Goal: Task Accomplishment & Management: Manage account settings

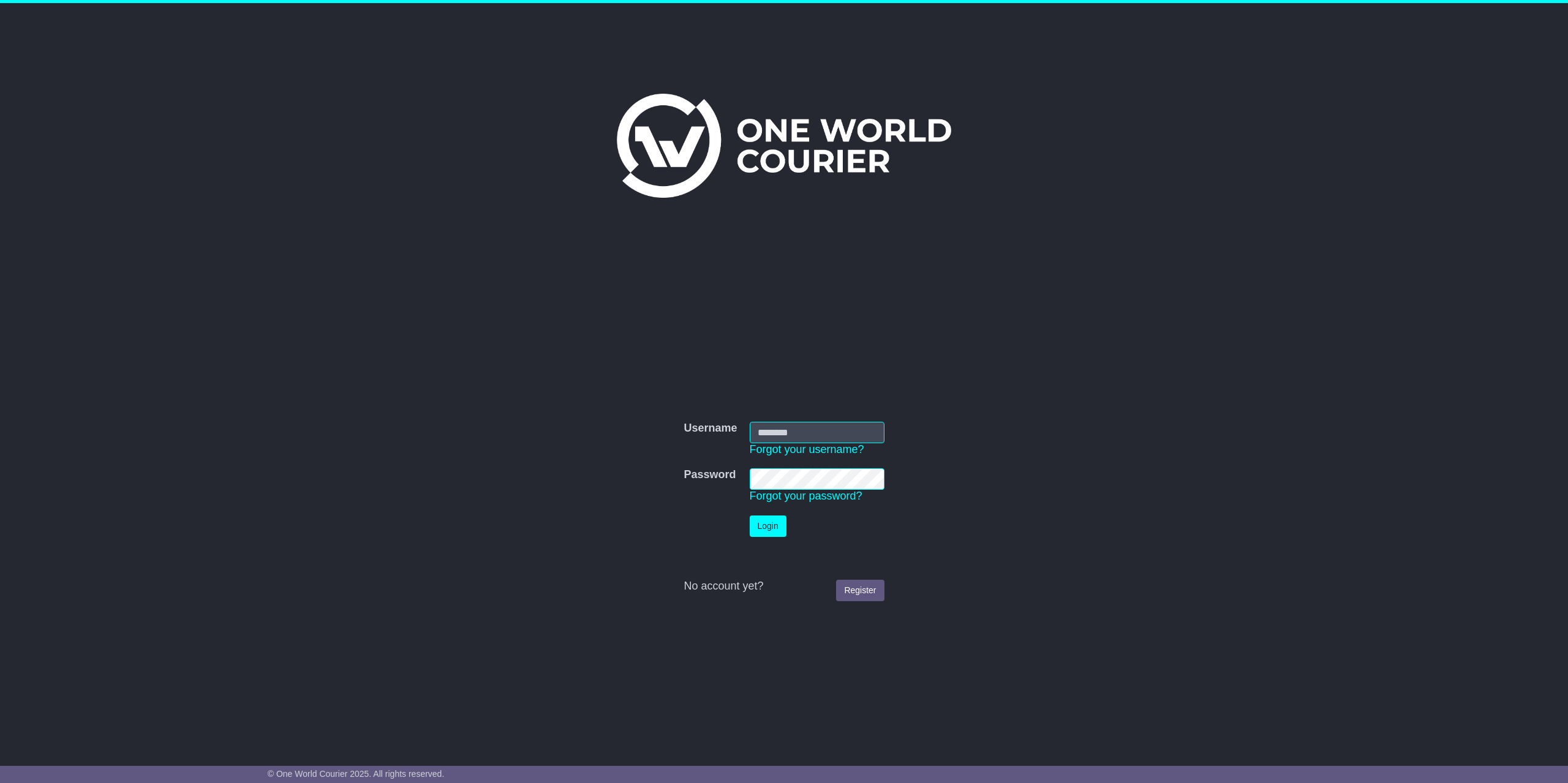
type input "**********"
click at [773, 528] on button "Login" at bounding box center [768, 526] width 37 height 21
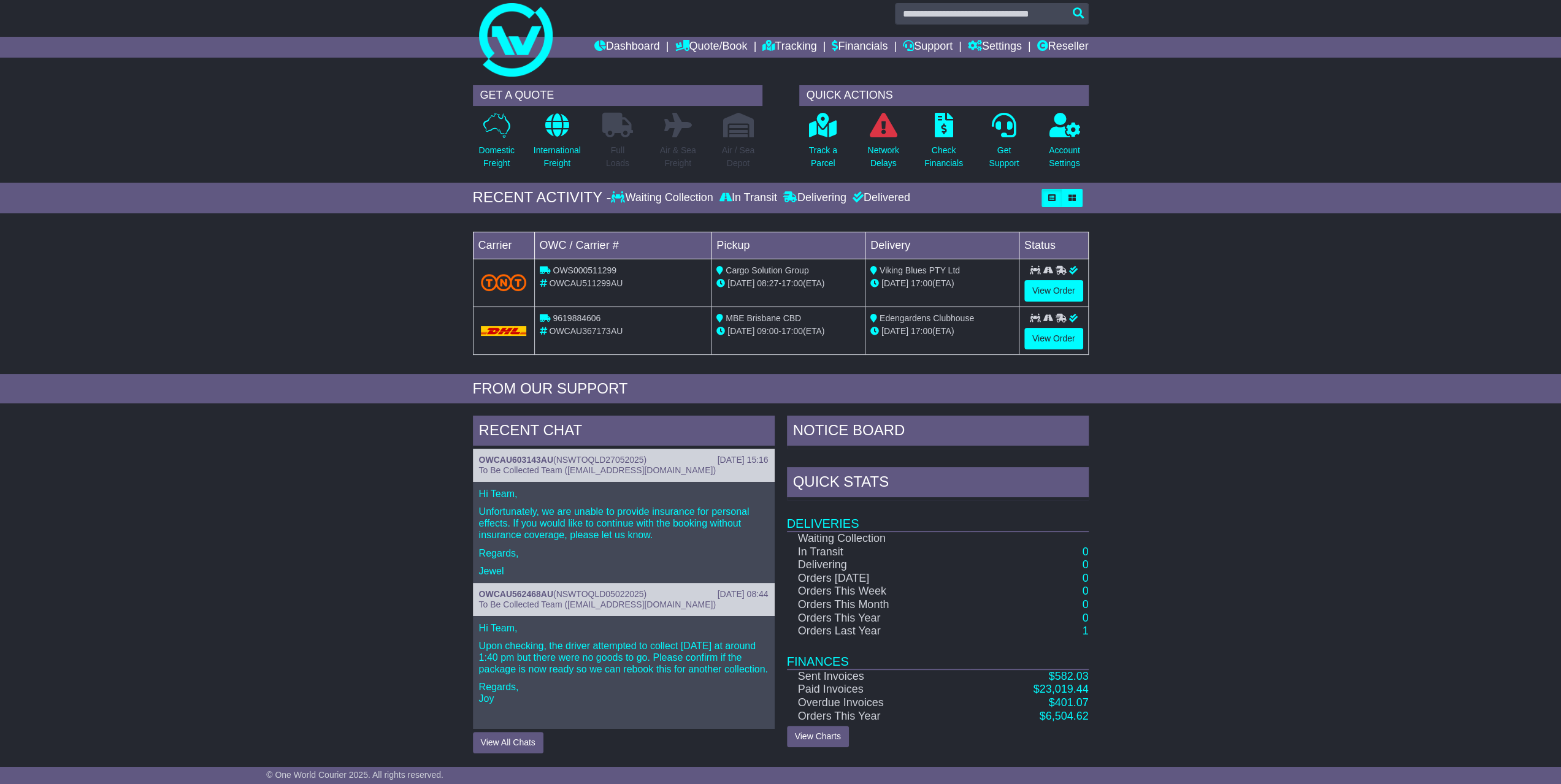
scroll to position [21, 0]
click at [527, 734] on button "View All Chats" at bounding box center [508, 742] width 70 height 21
click at [596, 535] on div "Hi Team, Unfortunately, we are unable to provide insurance for personal effects…" at bounding box center [624, 532] width 302 height 101
click at [512, 743] on button "Hide All Chats" at bounding box center [508, 742] width 70 height 21
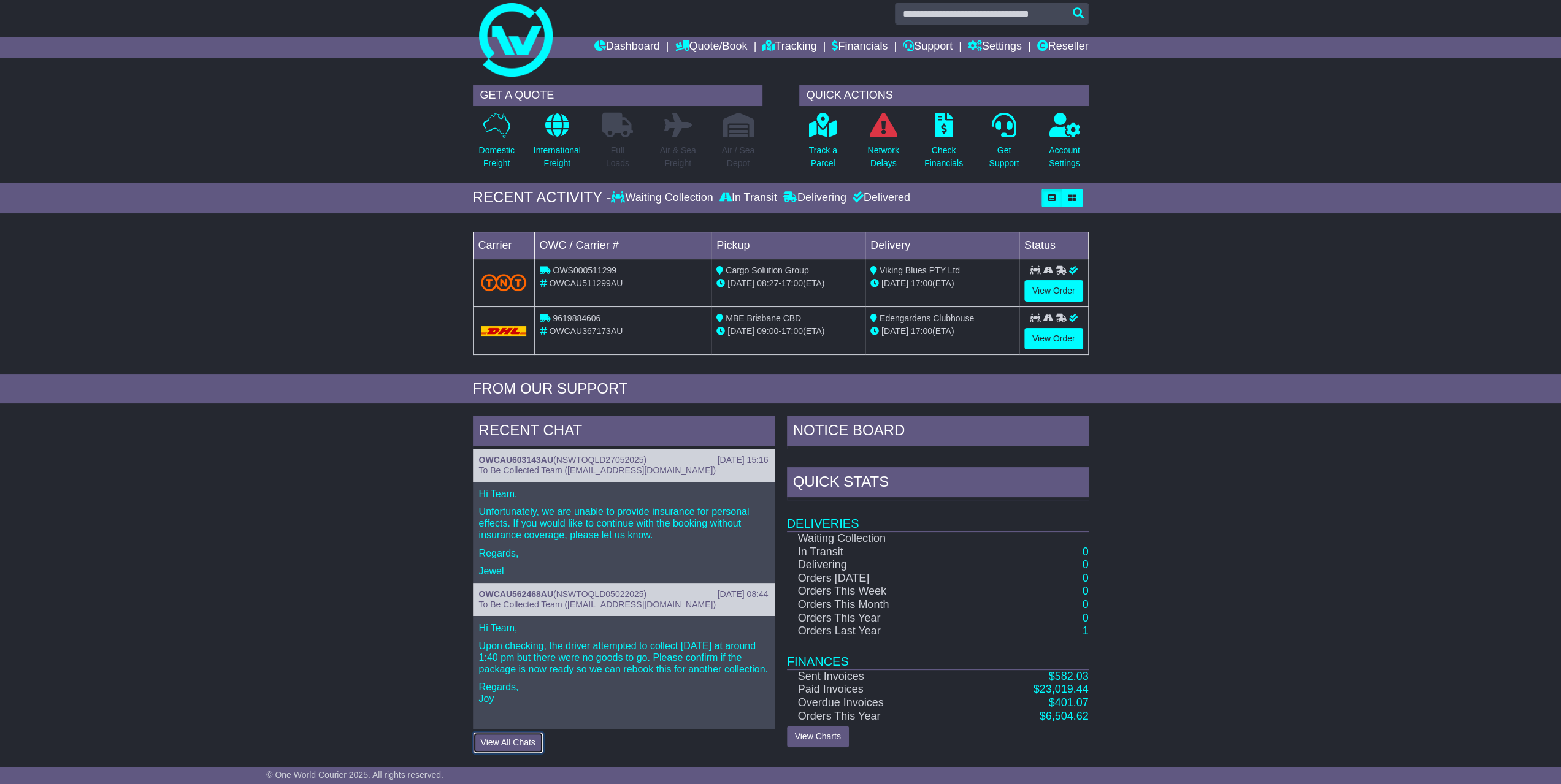
click at [526, 743] on button "View All Chats" at bounding box center [508, 742] width 70 height 21
